Goal: Information Seeking & Learning: Learn about a topic

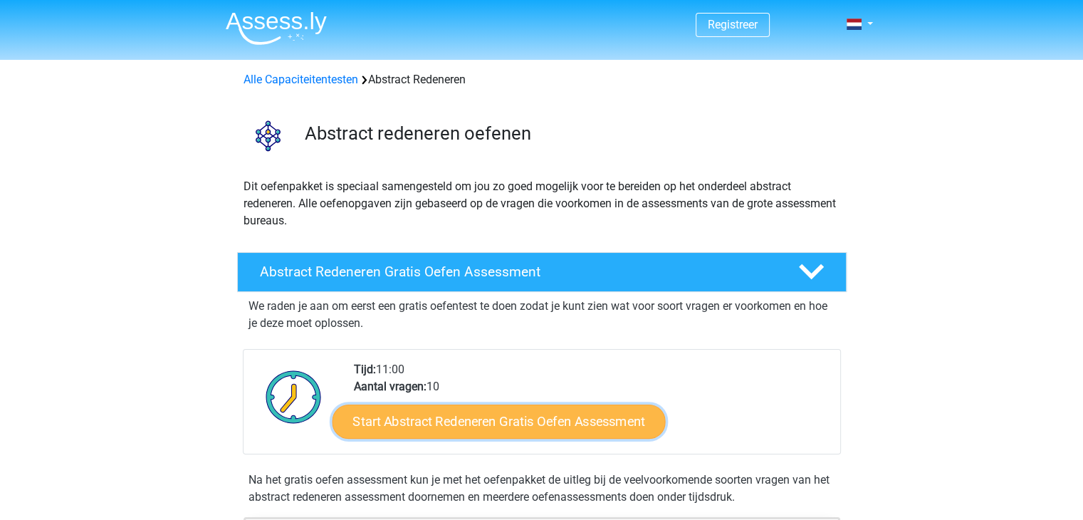
click at [404, 414] on link "Start Abstract Redeneren Gratis Oefen Assessment" at bounding box center [498, 421] width 333 height 34
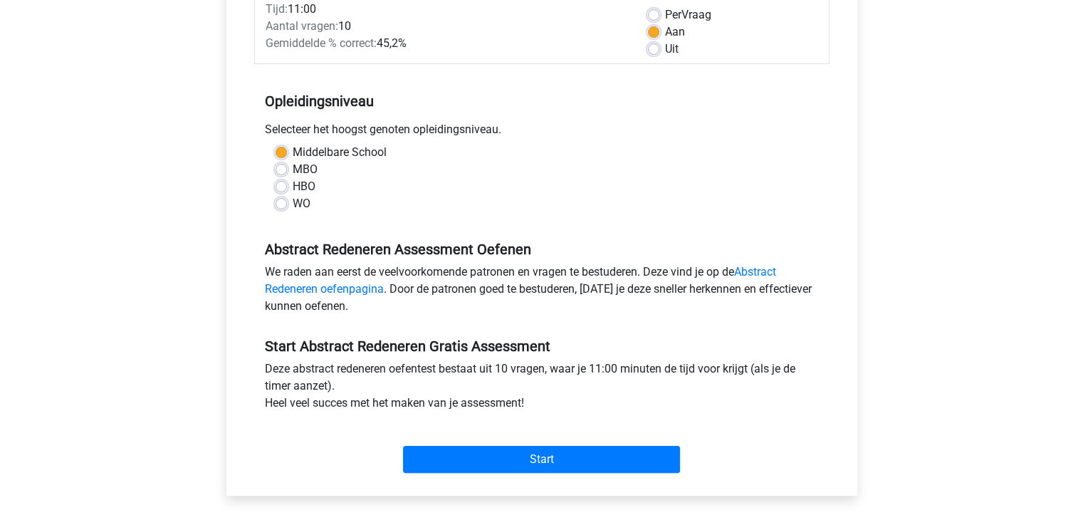
scroll to position [216, 0]
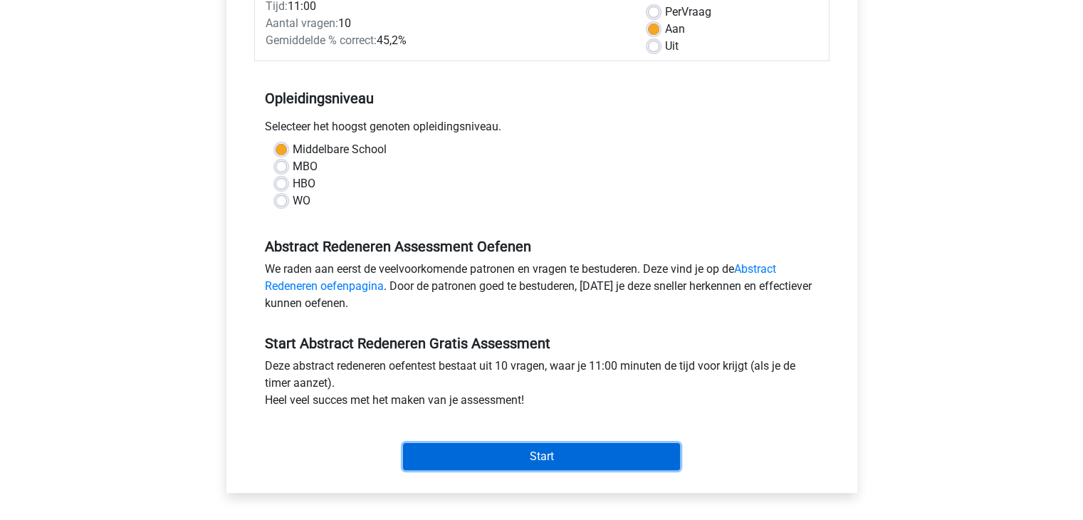
click at [491, 454] on input "Start" at bounding box center [541, 456] width 277 height 27
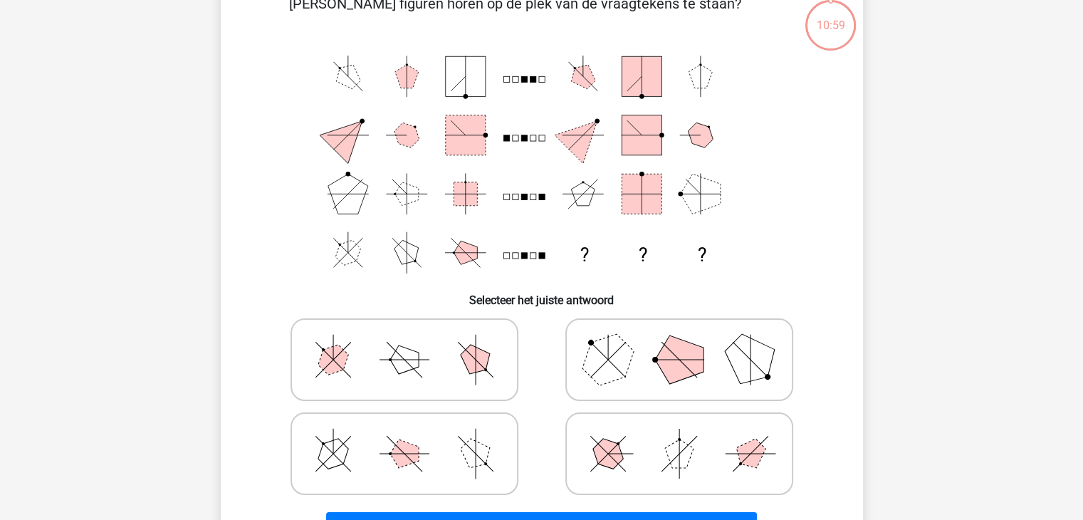
scroll to position [85, 0]
click at [423, 363] on icon at bounding box center [405, 357] width 214 height 71
click at [414, 340] on input "radio" at bounding box center [408, 335] width 9 height 9
radio input "true"
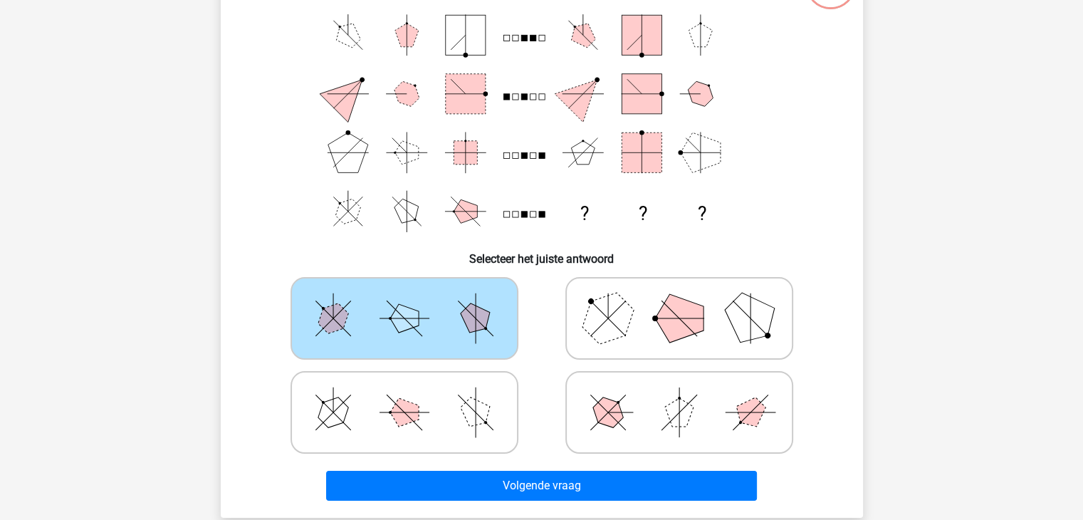
scroll to position [127, 0]
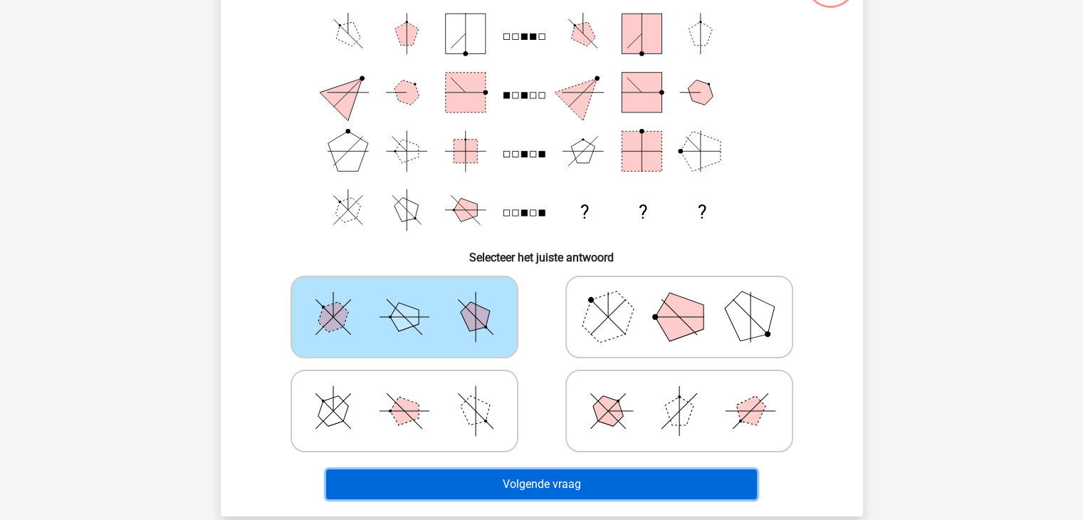
click at [499, 483] on button "Volgende vraag" at bounding box center [541, 484] width 431 height 30
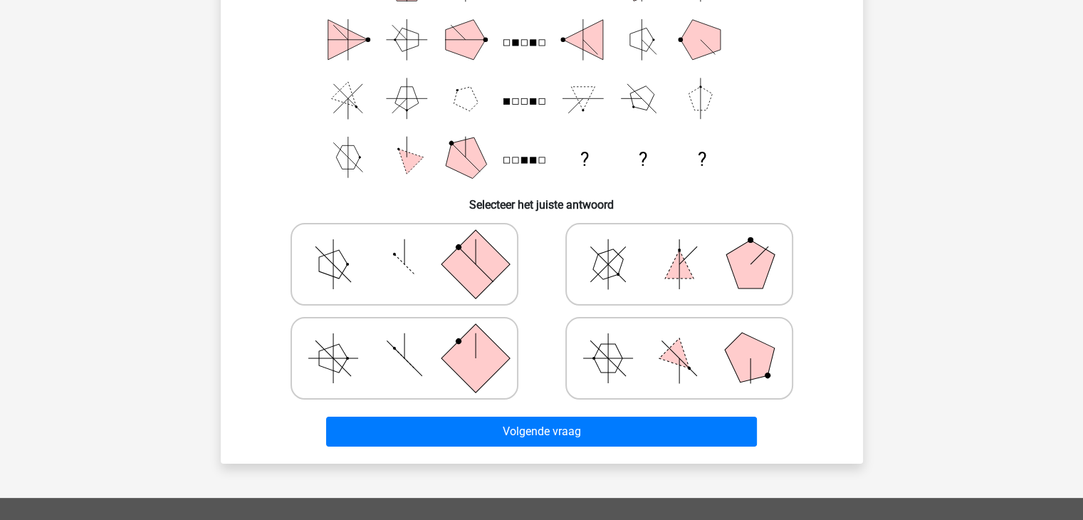
scroll to position [184, 0]
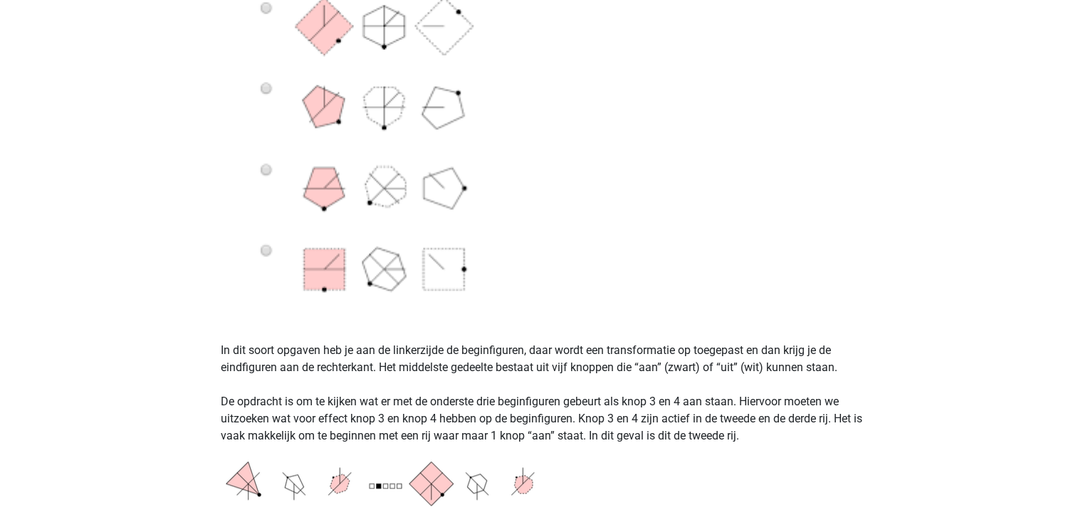
scroll to position [786, 0]
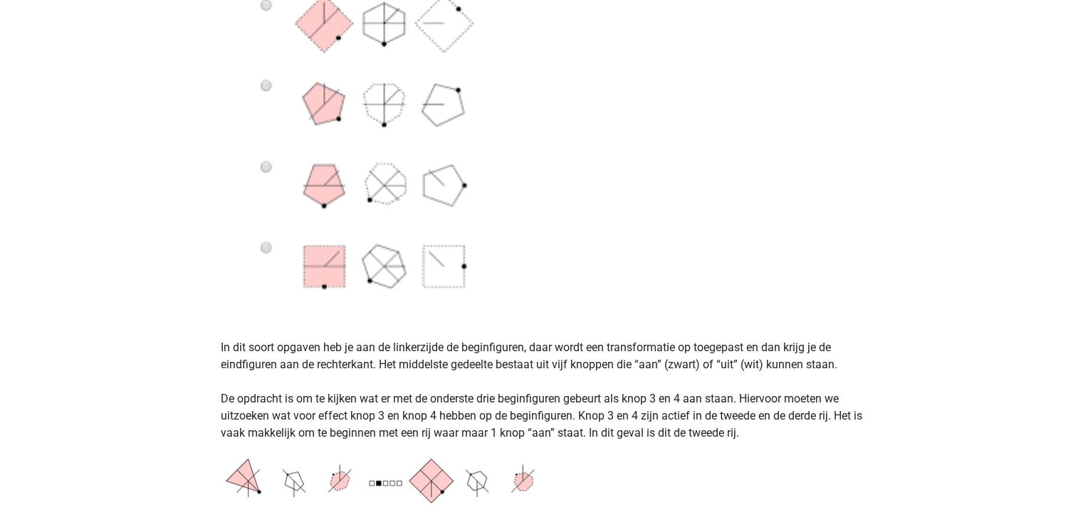
click at [345, 428] on p "In dit soort opgaven heb je aan de linkerzijde de beginfiguren, daar wordt een …" at bounding box center [542, 382] width 642 height 120
click at [359, 465] on img at bounding box center [399, 478] width 356 height 51
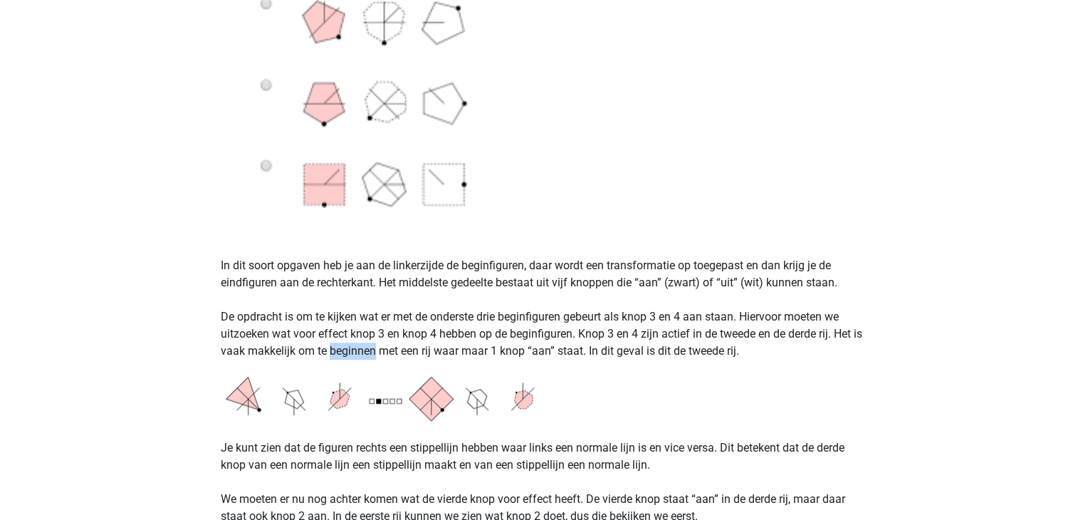
scroll to position [870, 0]
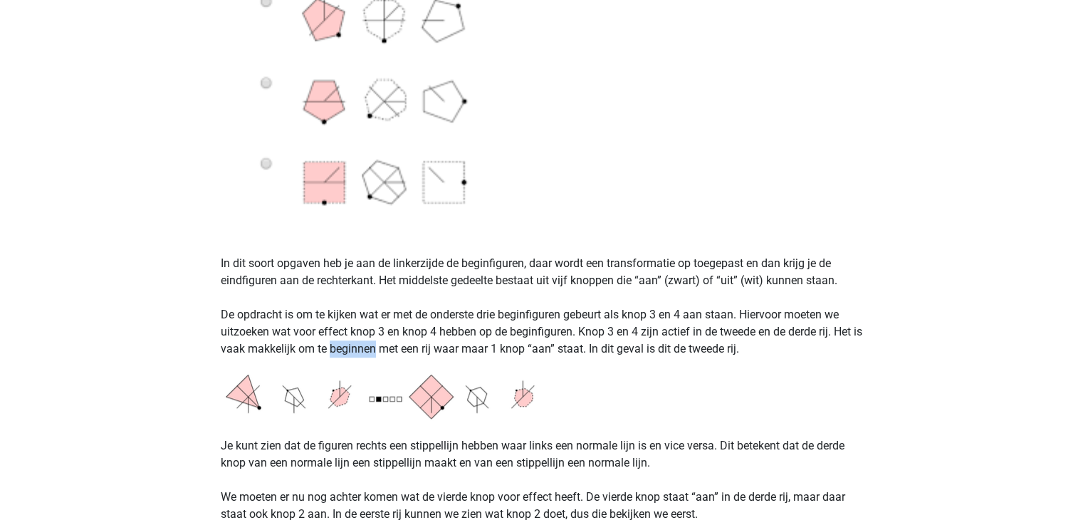
click at [358, 342] on p "In dit soort opgaven heb je aan de linkerzijde de beginfiguren, daar wordt een …" at bounding box center [542, 298] width 642 height 120
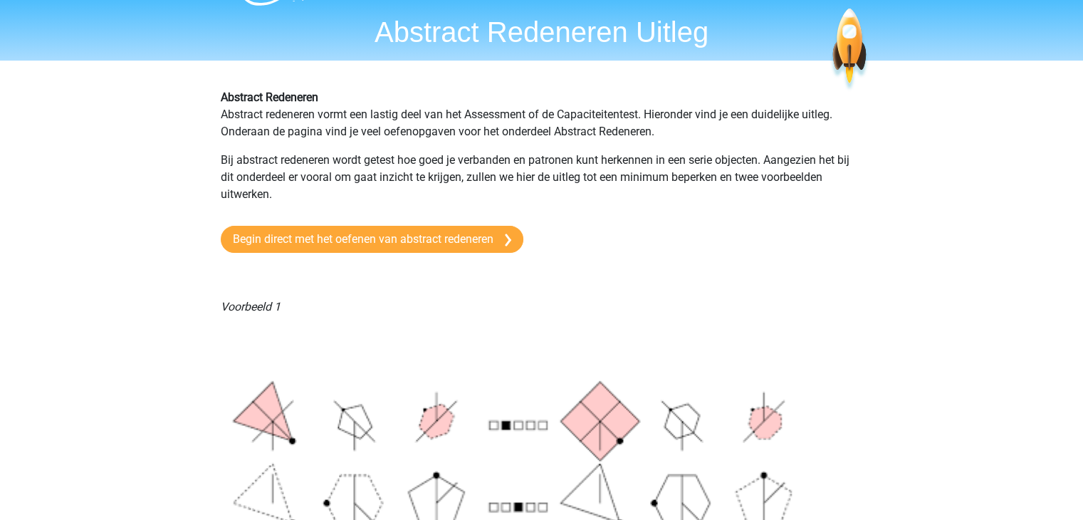
scroll to position [38, 0]
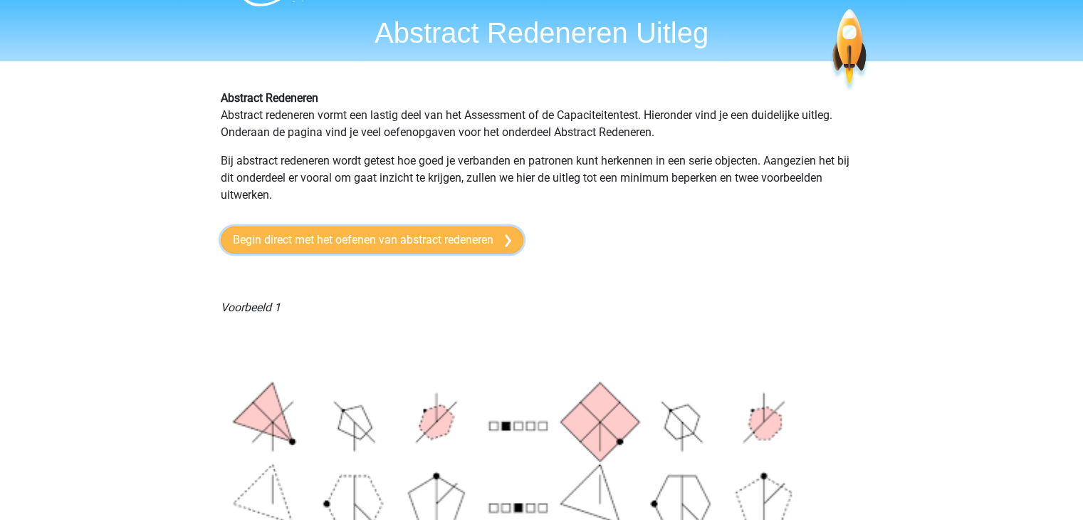
click at [342, 246] on link "Begin direct met het oefenen van abstract redeneren" at bounding box center [372, 239] width 303 height 27
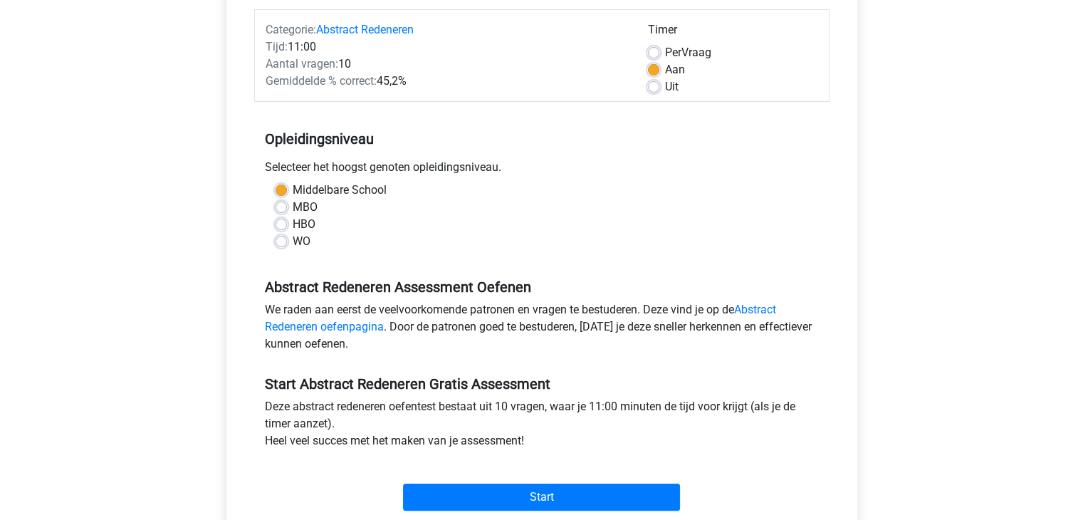
scroll to position [179, 0]
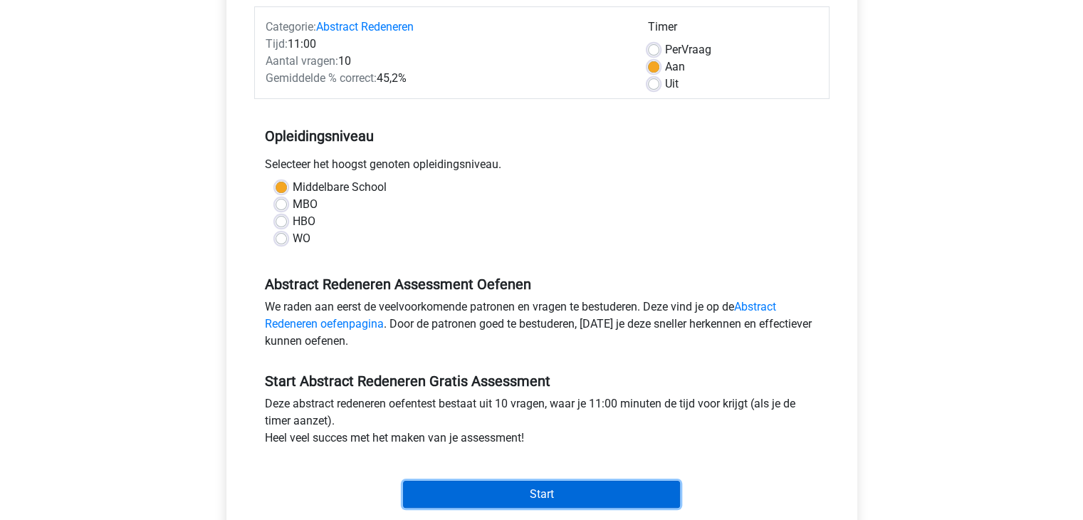
click at [584, 488] on input "Start" at bounding box center [541, 493] width 277 height 27
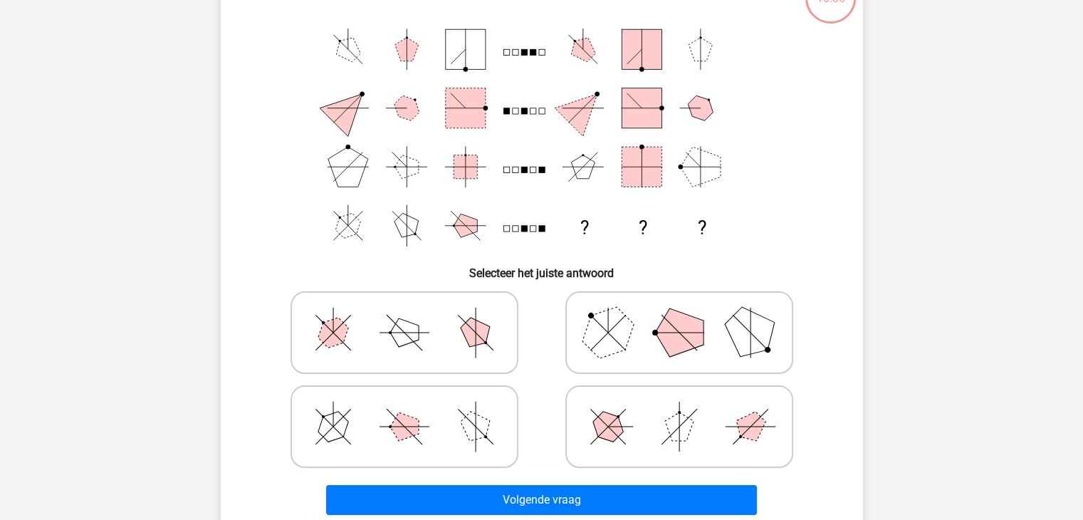
scroll to position [116, 0]
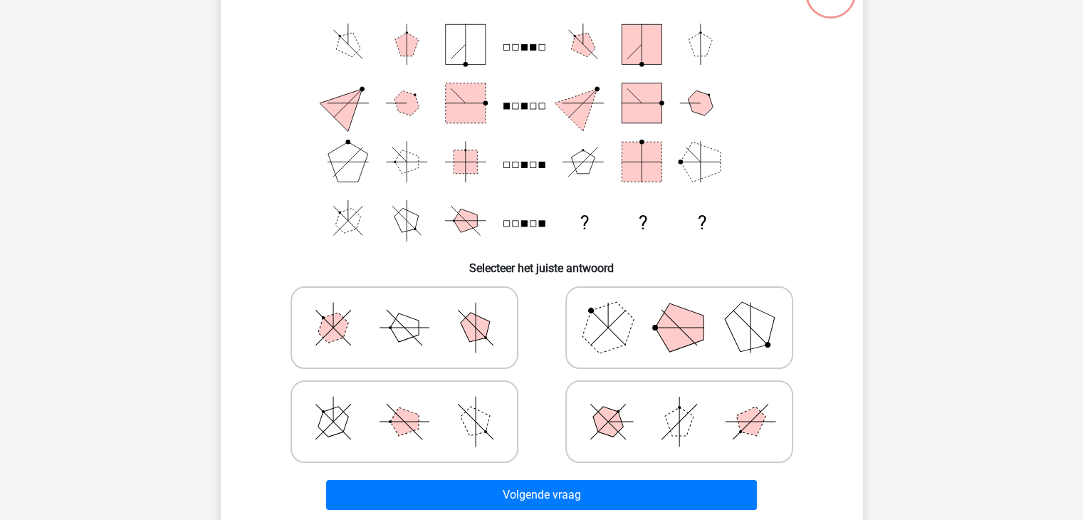
click at [466, 413] on polygon at bounding box center [475, 421] width 41 height 41
click at [414, 404] on input "radio" at bounding box center [408, 398] width 9 height 9
radio input "true"
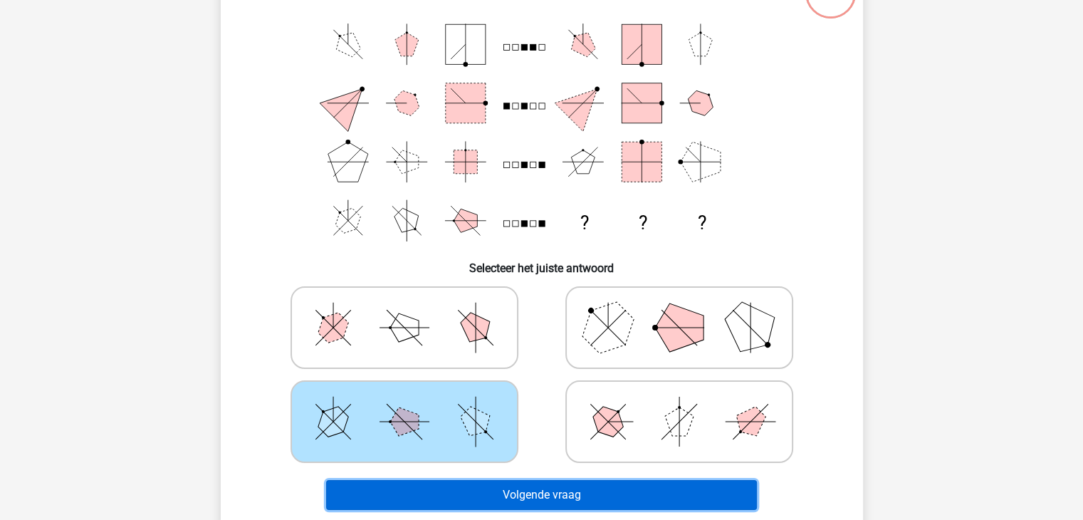
click at [552, 487] on button "Volgende vraag" at bounding box center [541, 495] width 431 height 30
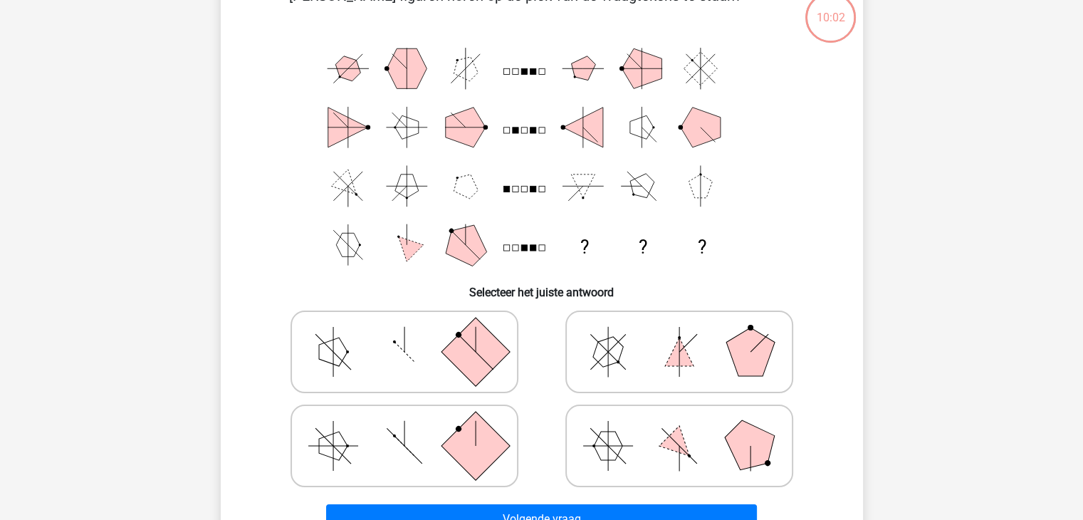
scroll to position [100, 0]
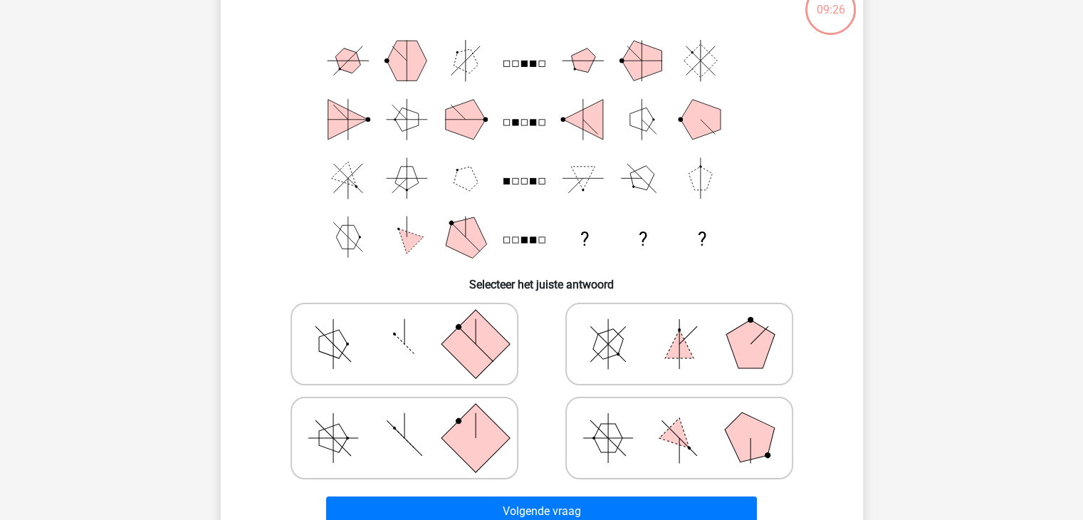
click at [614, 354] on polygon at bounding box center [607, 344] width 41 height 41
click at [679, 326] on input "radio" at bounding box center [683, 321] width 9 height 9
radio input "true"
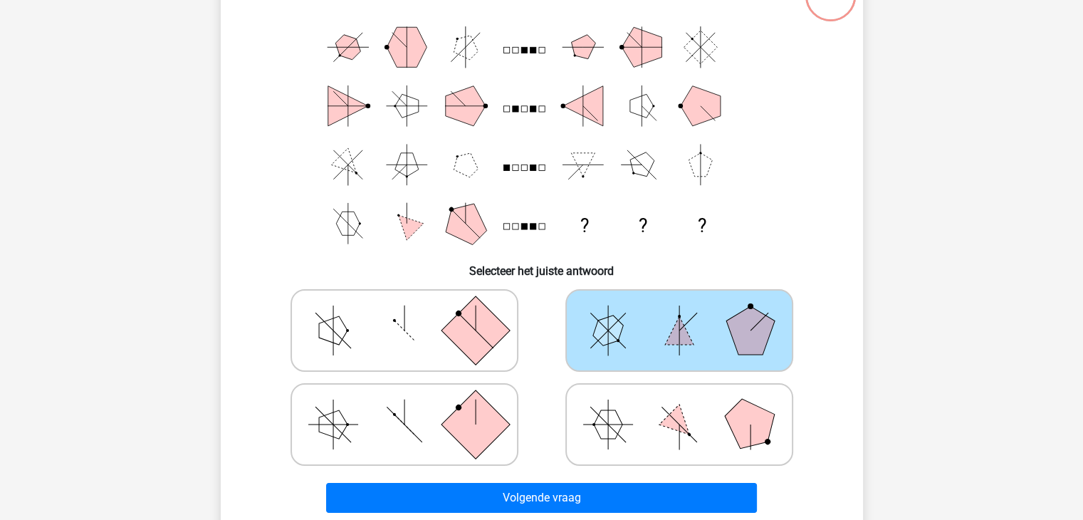
scroll to position [115, 0]
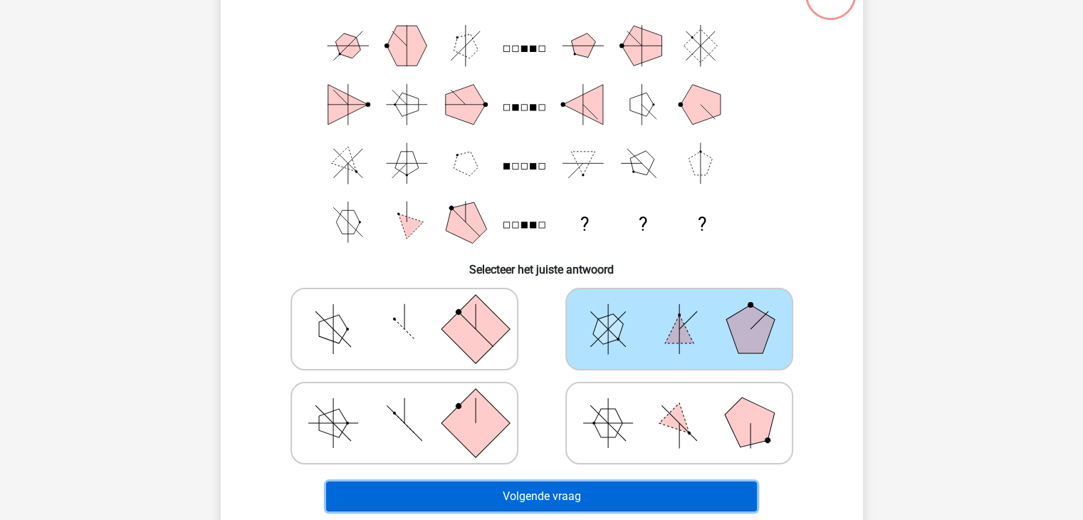
click at [584, 485] on button "Volgende vraag" at bounding box center [541, 496] width 431 height 30
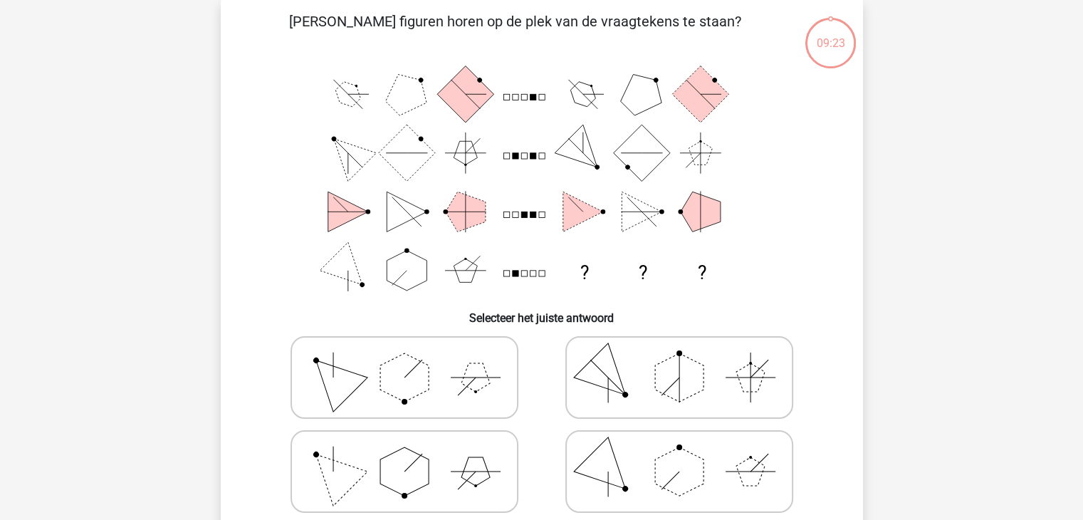
scroll to position [65, 0]
click at [452, 379] on icon at bounding box center [405, 377] width 214 height 71
click at [414, 360] on input "radio" at bounding box center [408, 355] width 9 height 9
radio input "true"
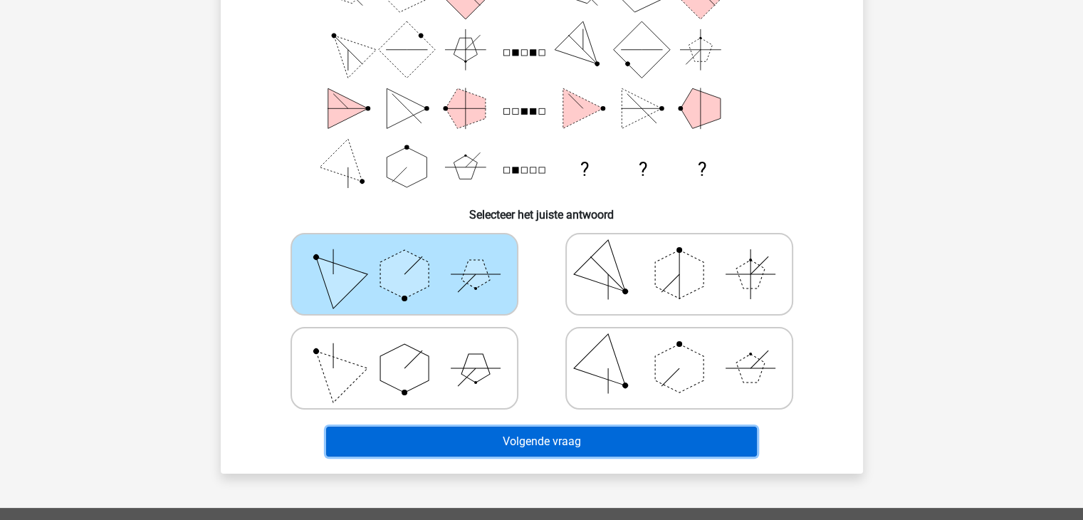
click at [569, 443] on button "Volgende vraag" at bounding box center [541, 441] width 431 height 30
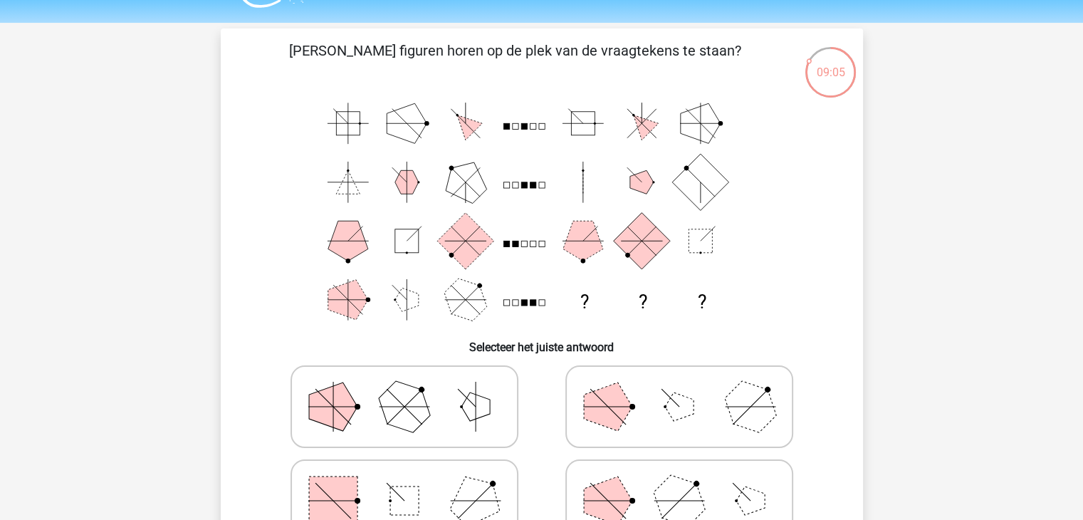
scroll to position [40, 0]
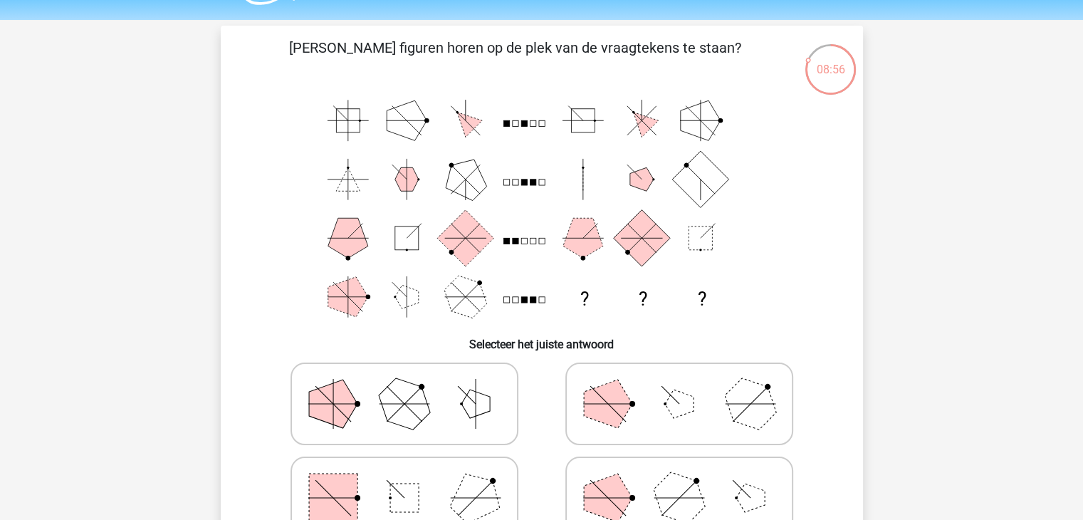
click at [1069, 285] on div "Registreer Nederlands English" at bounding box center [541, 486] width 1083 height 1053
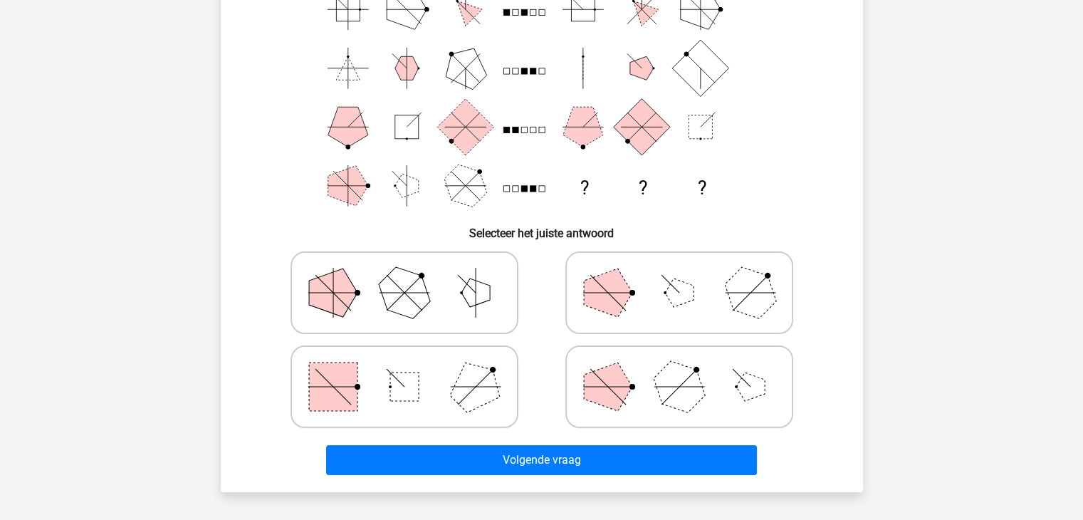
scroll to position [153, 0]
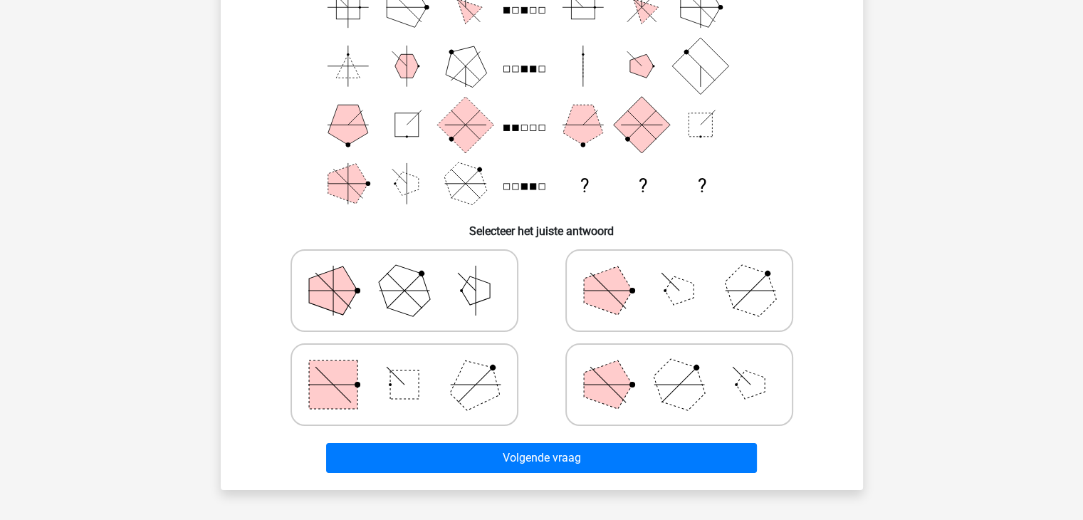
click at [635, 389] on icon at bounding box center [679, 384] width 214 height 71
click at [679, 367] on input "radio" at bounding box center [683, 361] width 9 height 9
radio input "true"
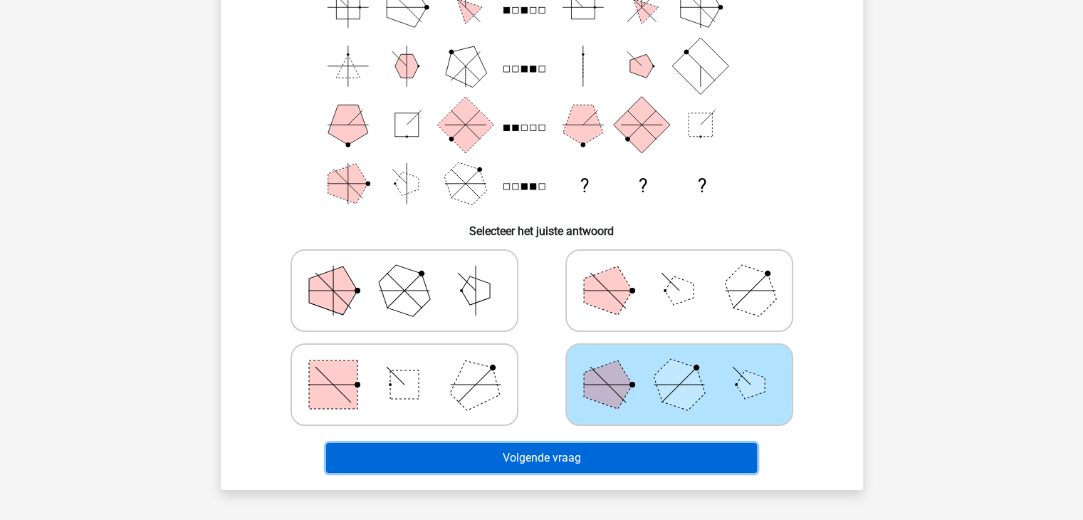
click at [634, 443] on button "Volgende vraag" at bounding box center [541, 458] width 431 height 30
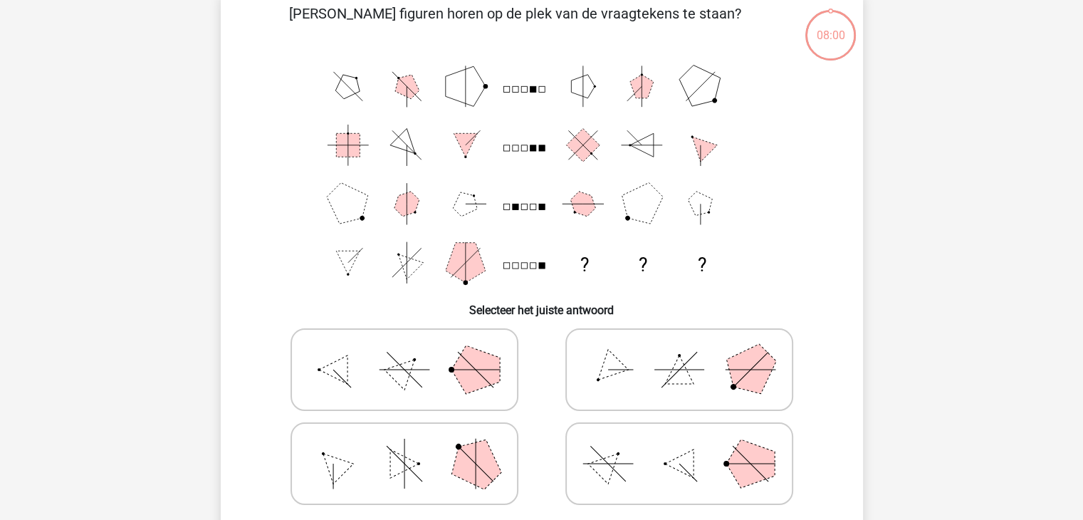
scroll to position [65, 0]
